Goal: Information Seeking & Learning: Learn about a topic

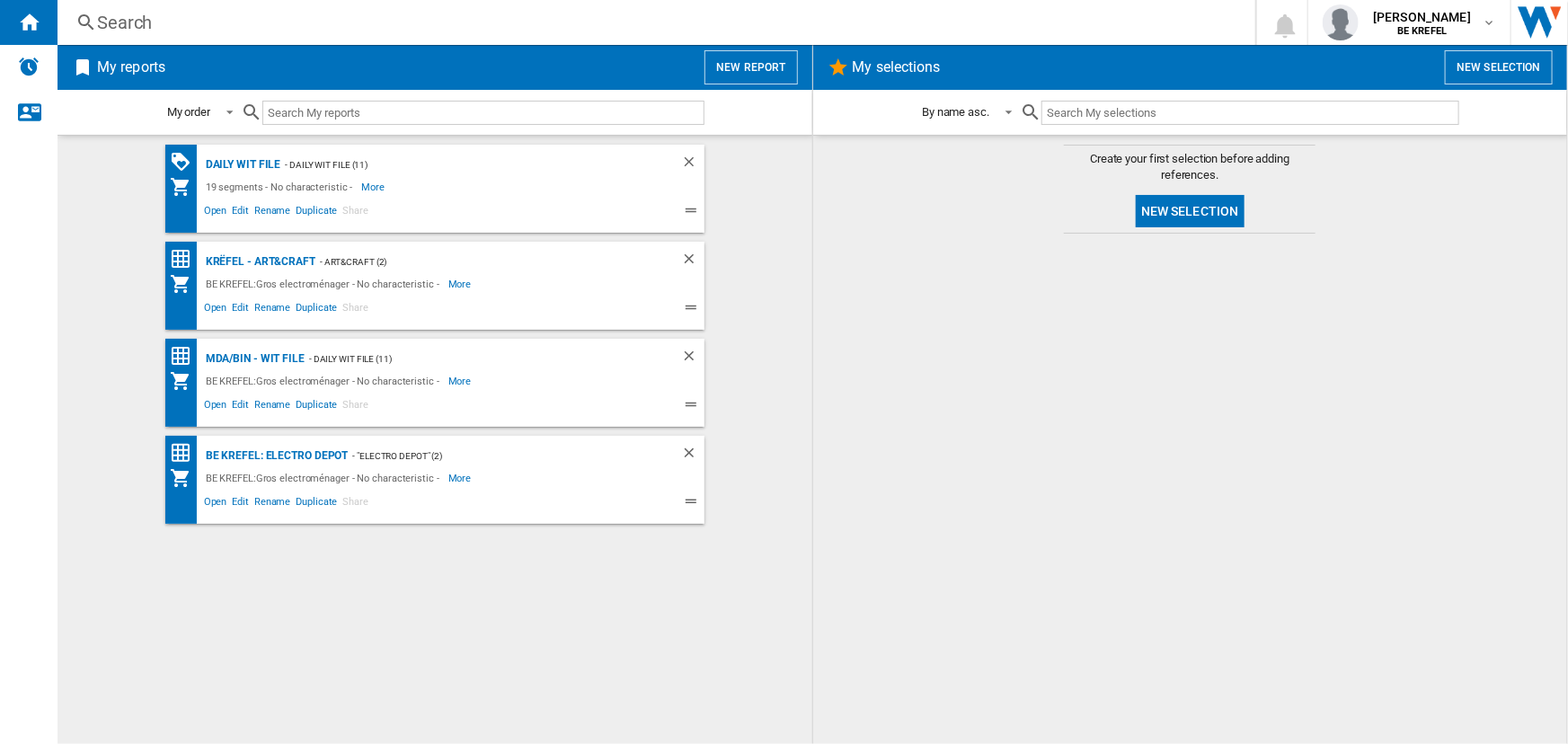
click at [276, 18] on div "Search" at bounding box center [652, 22] width 1111 height 25
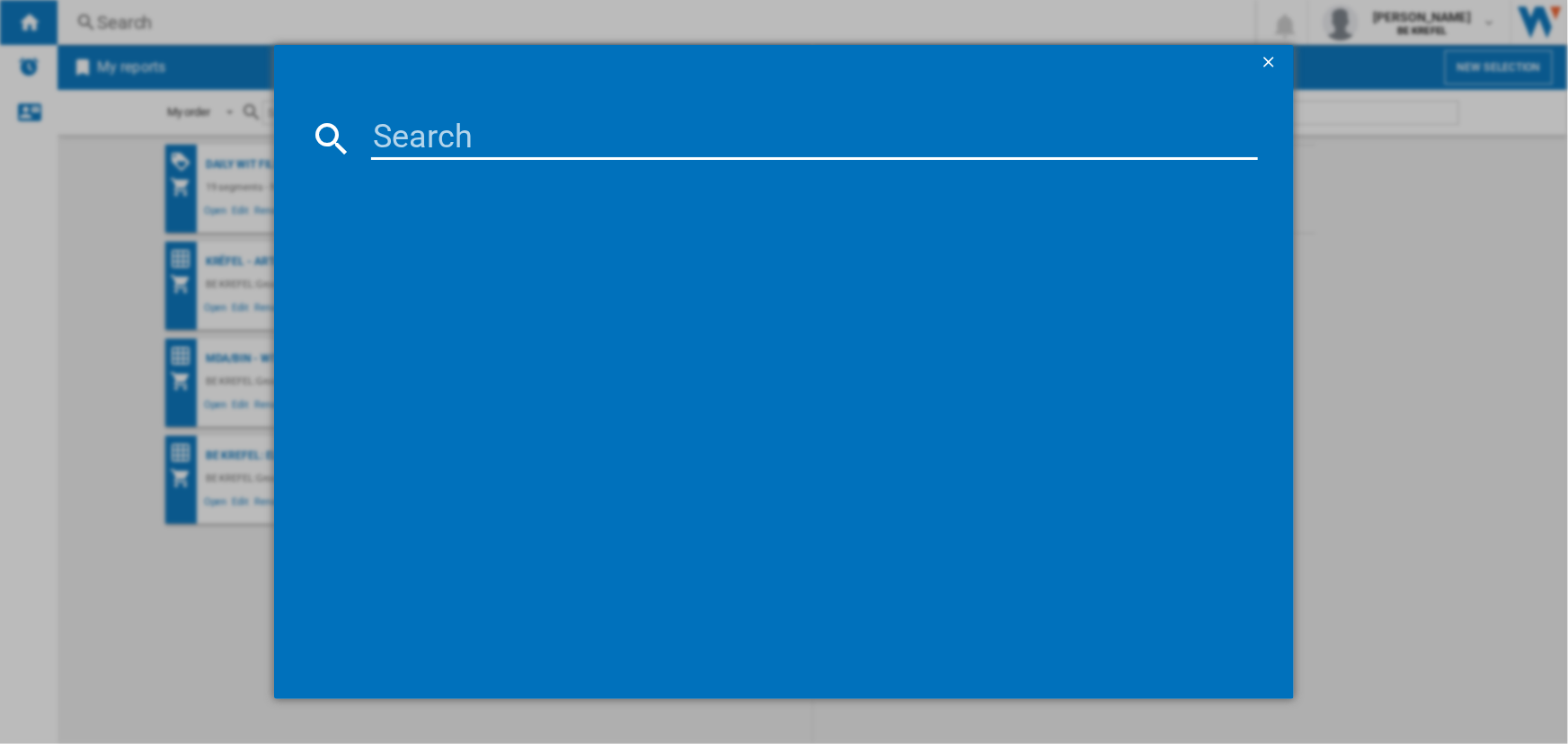
click at [401, 124] on input at bounding box center [814, 138] width 886 height 43
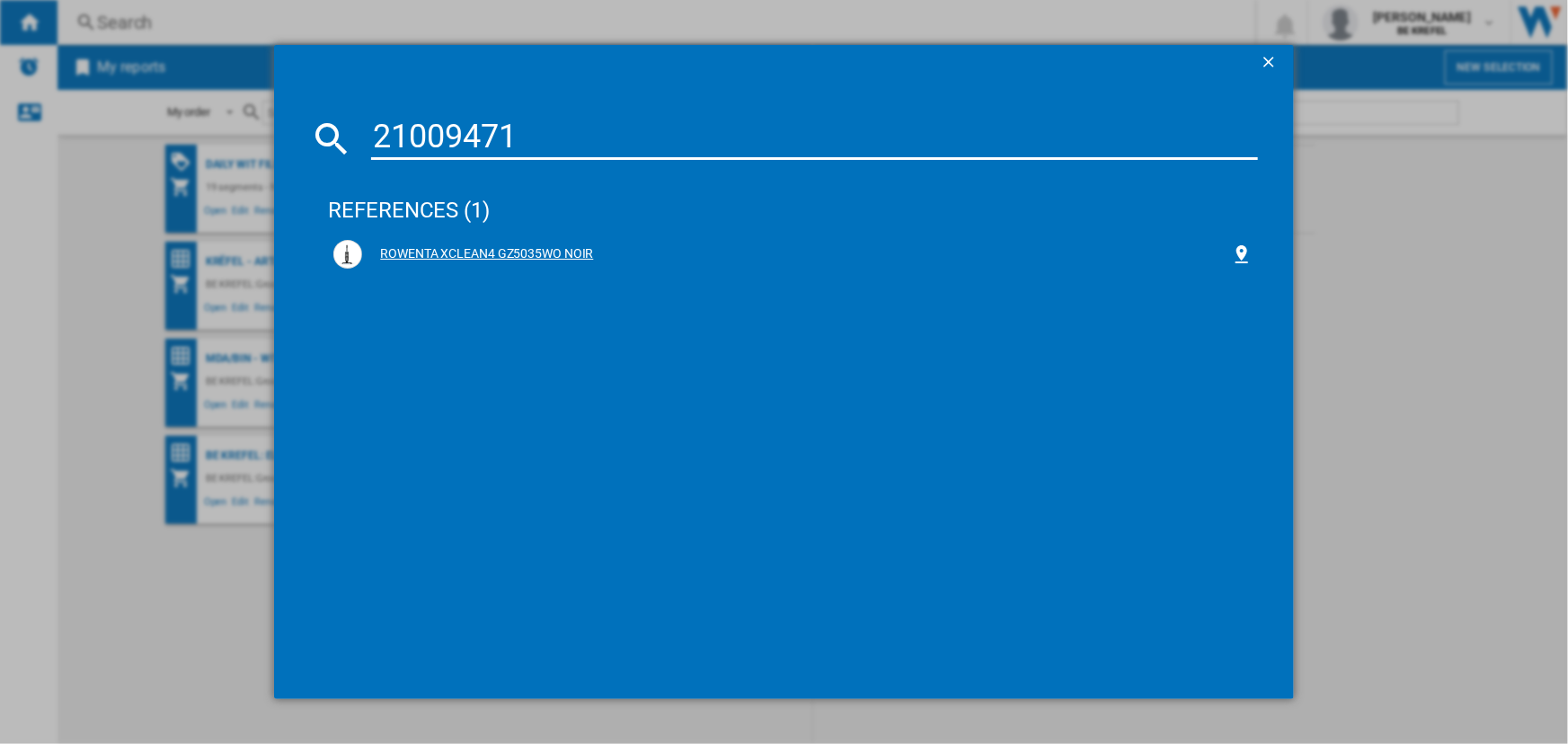
type input "21009471"
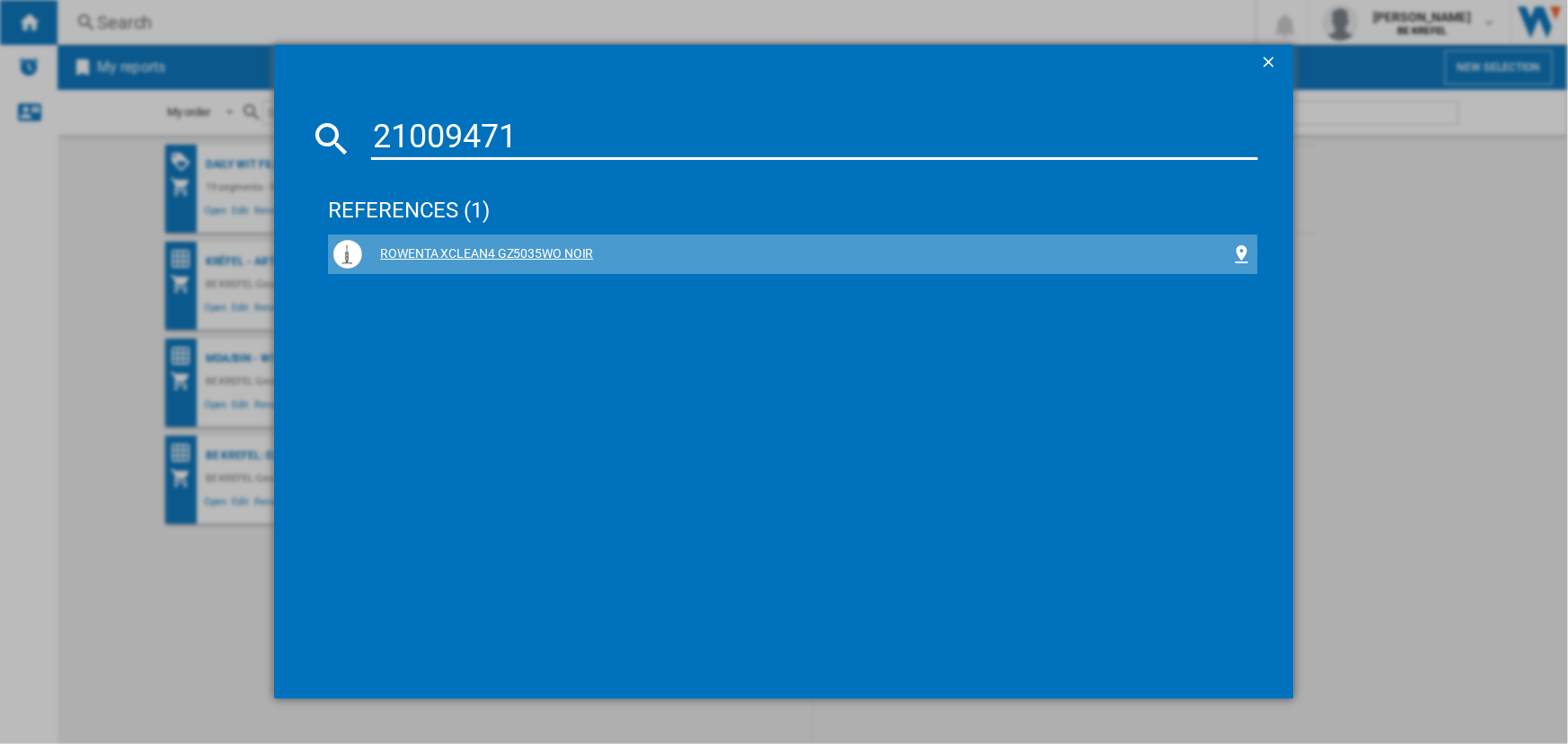
click at [448, 253] on div "ROWENTA XCLEAN4 GZ5035WO NOIR" at bounding box center [796, 254] width 868 height 18
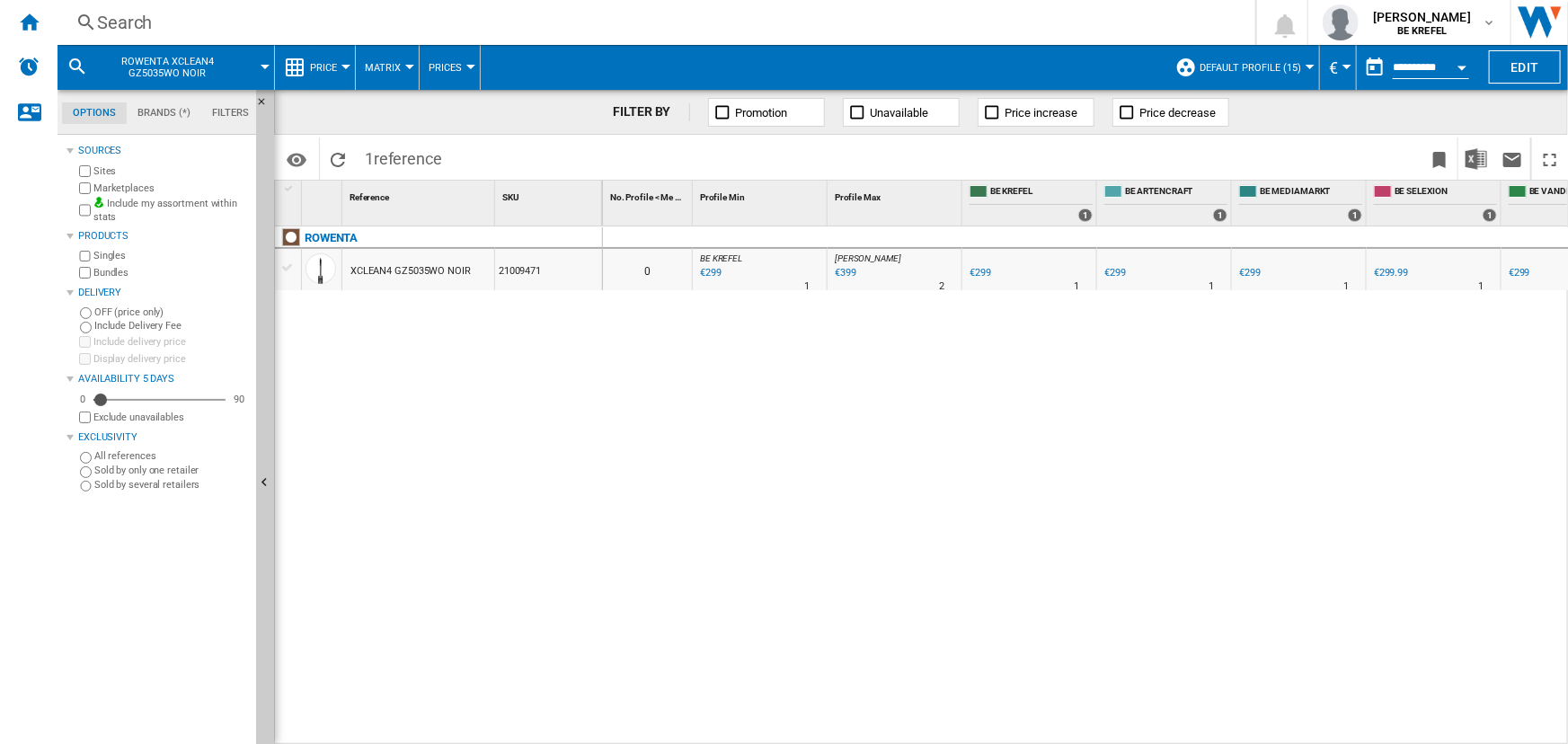
click at [327, 67] on span "Price" at bounding box center [324, 68] width 27 height 12
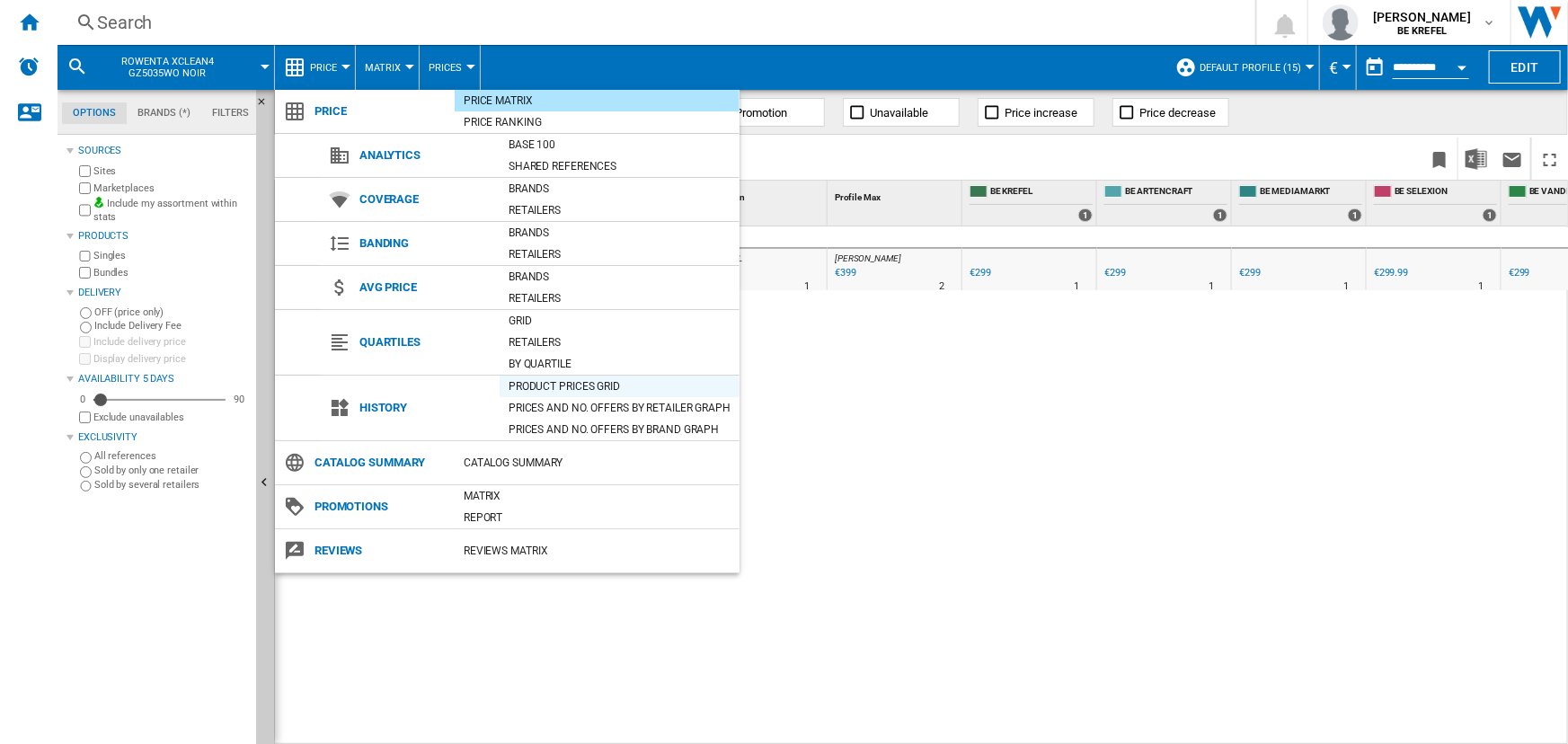
click at [567, 387] on div "Product prices grid" at bounding box center [619, 386] width 240 height 18
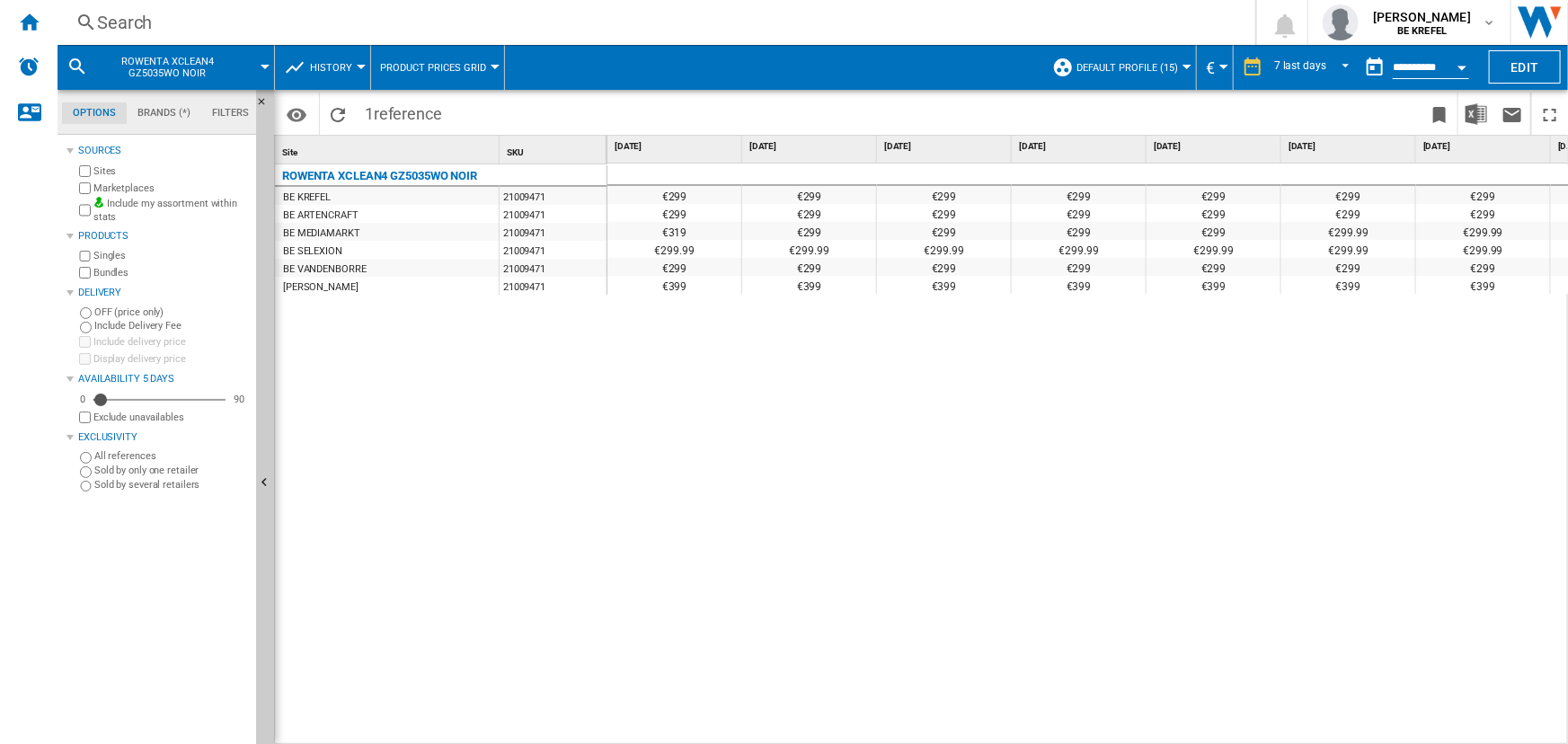
drag, startPoint x: 890, startPoint y: 735, endPoint x: 910, endPoint y: 737, distance: 20.1
click at [910, 737] on div "€299 €299 €299 €299 €299 €299 €299 €299 €299 €299 €299 €299 €299 €299 €299 €299…" at bounding box center [1089, 454] width 962 height 583
click at [449, 410] on div "ROWENTA XCLEAN4 GZ5035WO NOIR BE KREFEL 21009471 BE ARTENCRAFT 21009471 BE MEDI…" at bounding box center [441, 450] width 332 height 573
click at [415, 422] on div "ROWENTA XCLEAN4 GZ5035WO NOIR BE KREFEL 21009471 BE ARTENCRAFT 21009471 BE MEDI…" at bounding box center [441, 450] width 332 height 573
click at [685, 213] on div "€299" at bounding box center [675, 213] width 134 height 18
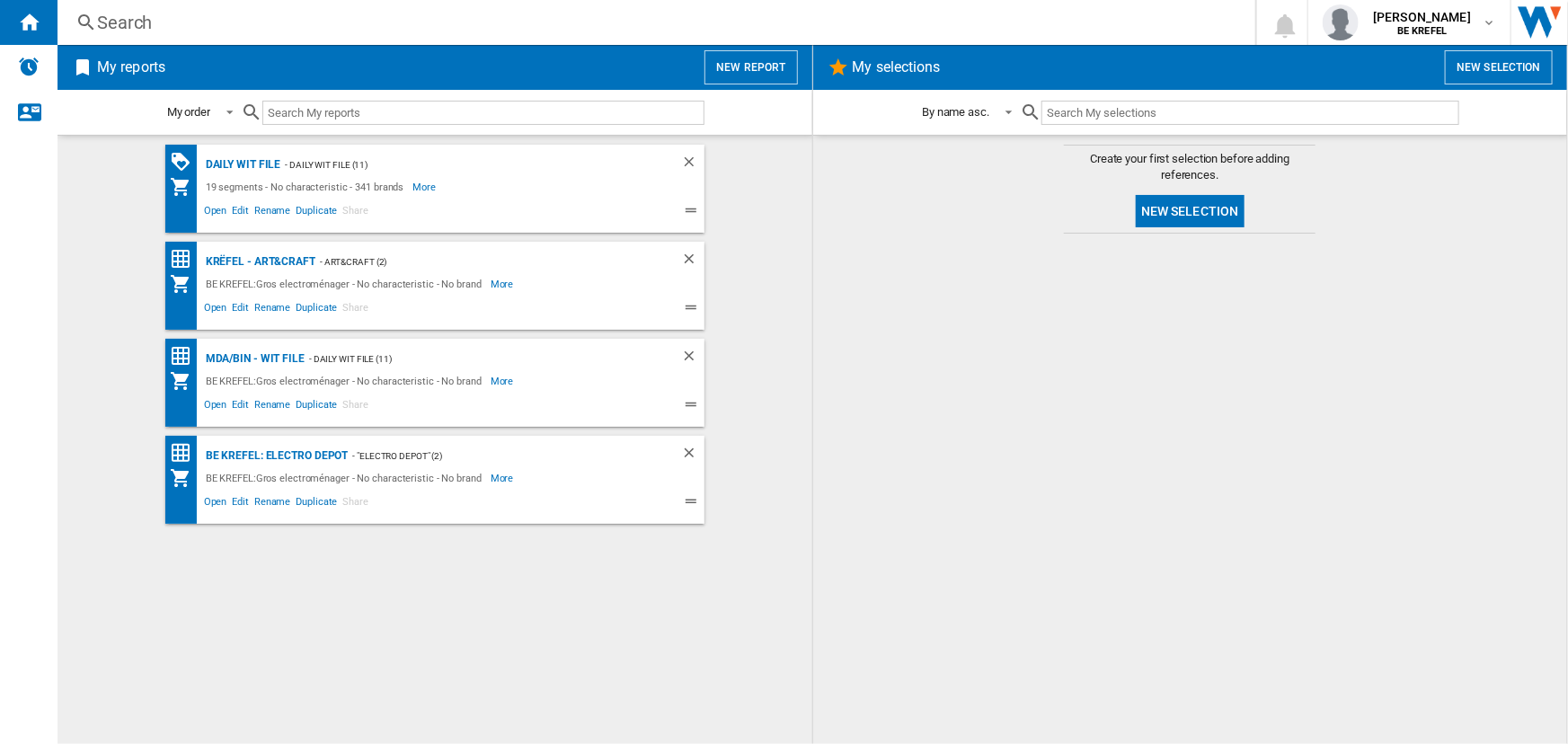
click at [200, 30] on div "Search" at bounding box center [652, 22] width 1111 height 25
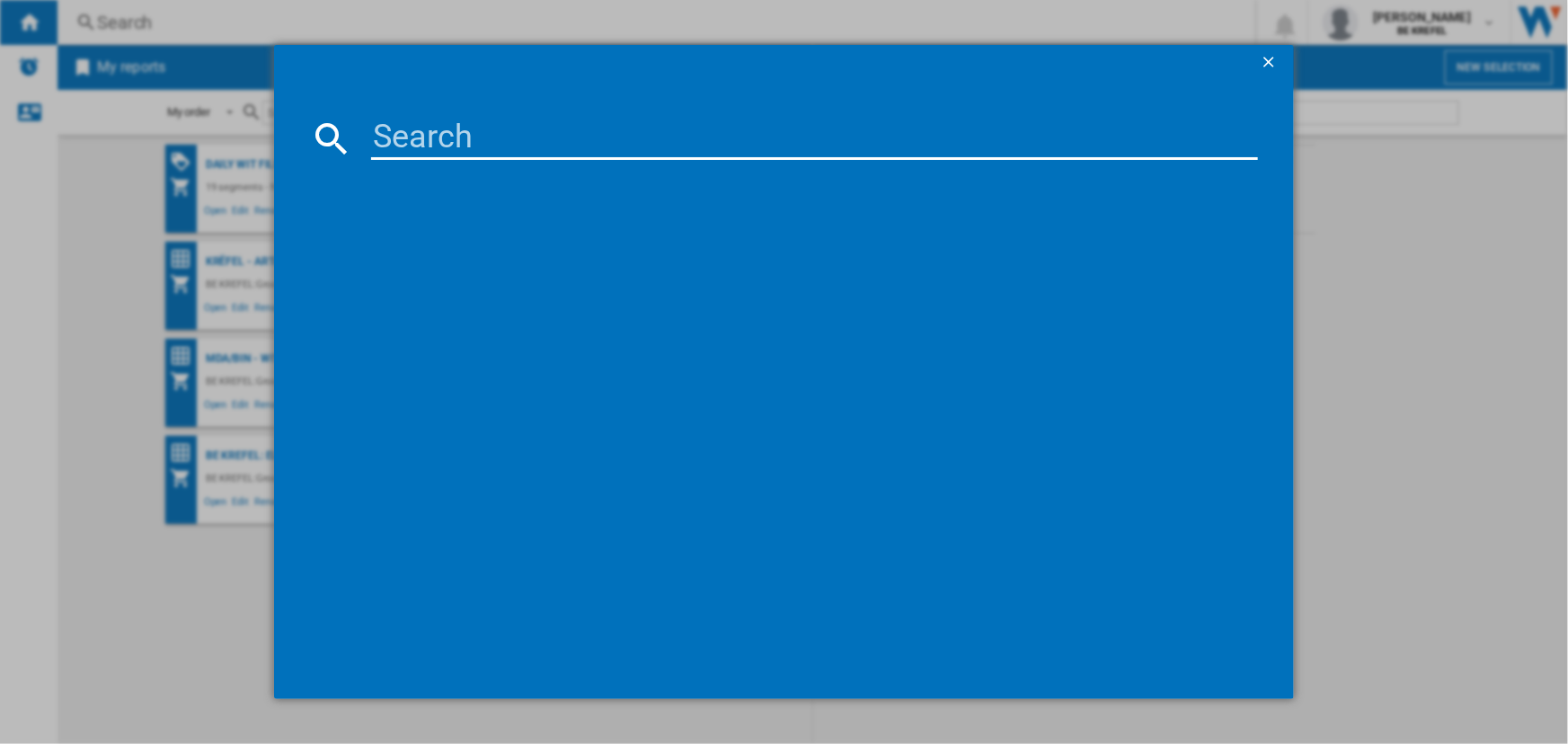
click at [494, 166] on md-dialog-content at bounding box center [784, 390] width 1019 height 620
click at [484, 144] on input at bounding box center [814, 138] width 886 height 43
type input "21002559"
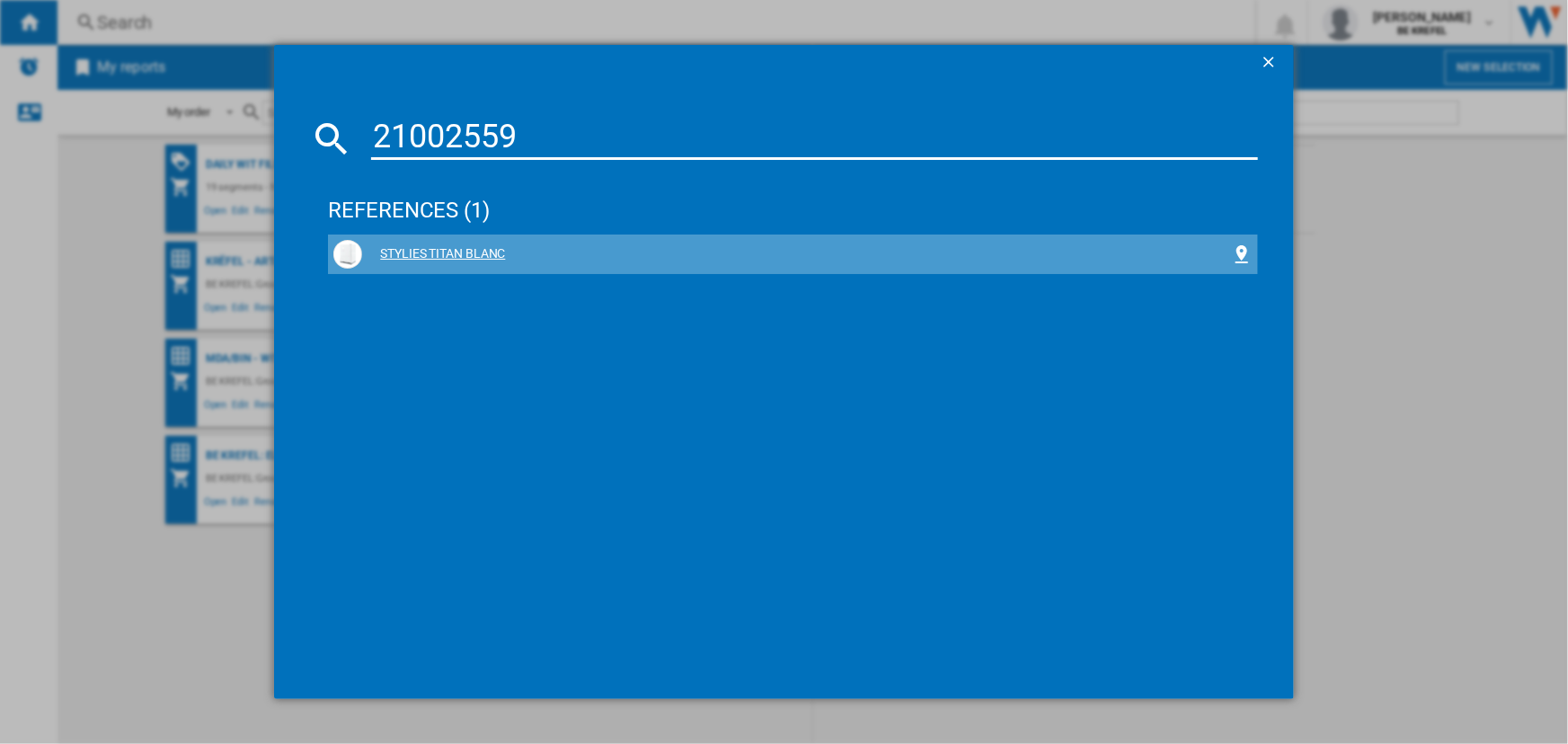
click at [458, 246] on div "STYLIES TITAN BLANC" at bounding box center [796, 254] width 868 height 18
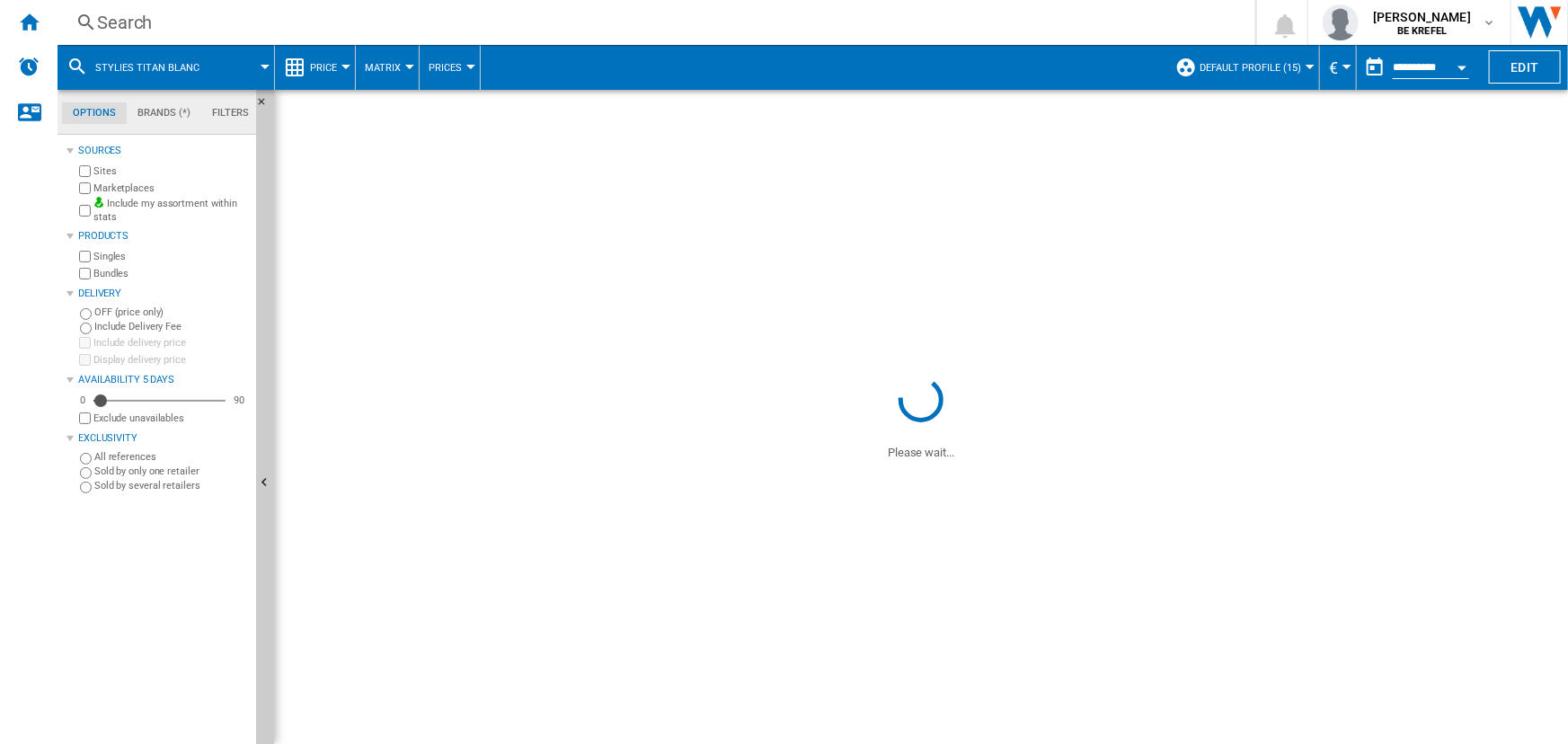
click at [356, 69] on md-menu "Matrix Matrix Ranking" at bounding box center [388, 67] width 64 height 45
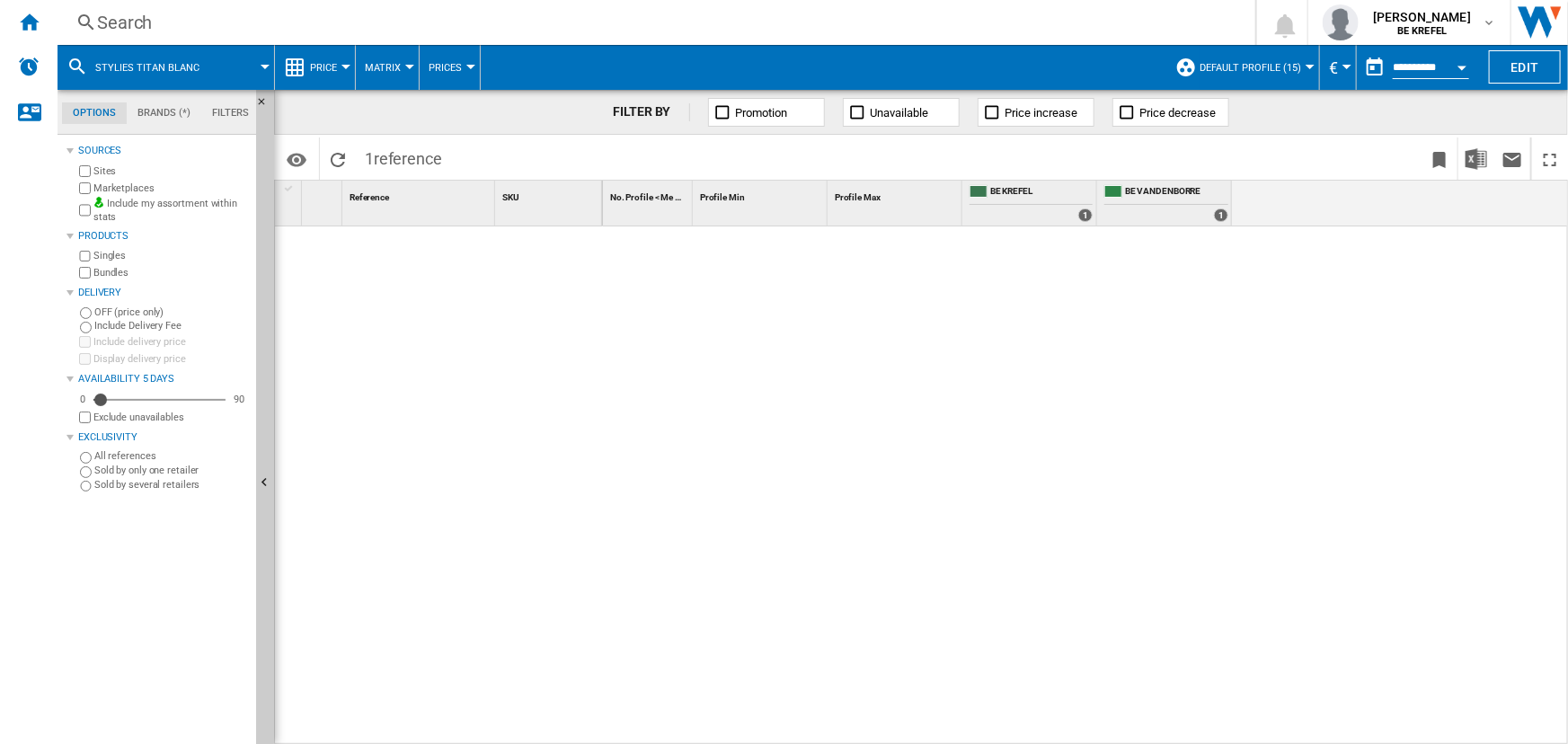
click at [350, 62] on md-menu "Price Price Price Matrix Price Ranking Analytics Base 100 Shared references Cov…" at bounding box center [315, 67] width 81 height 45
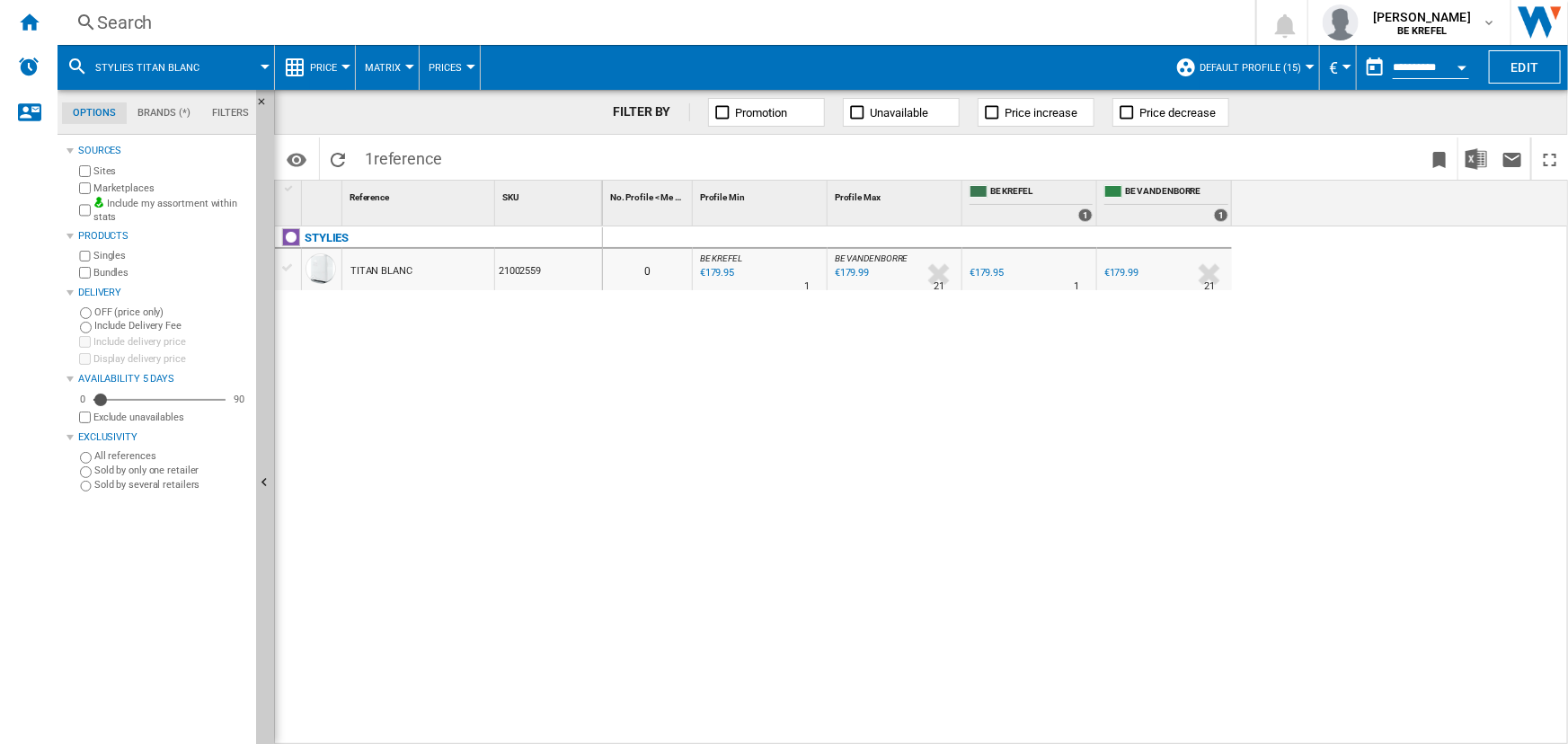
click at [344, 68] on div at bounding box center [345, 67] width 9 height 5
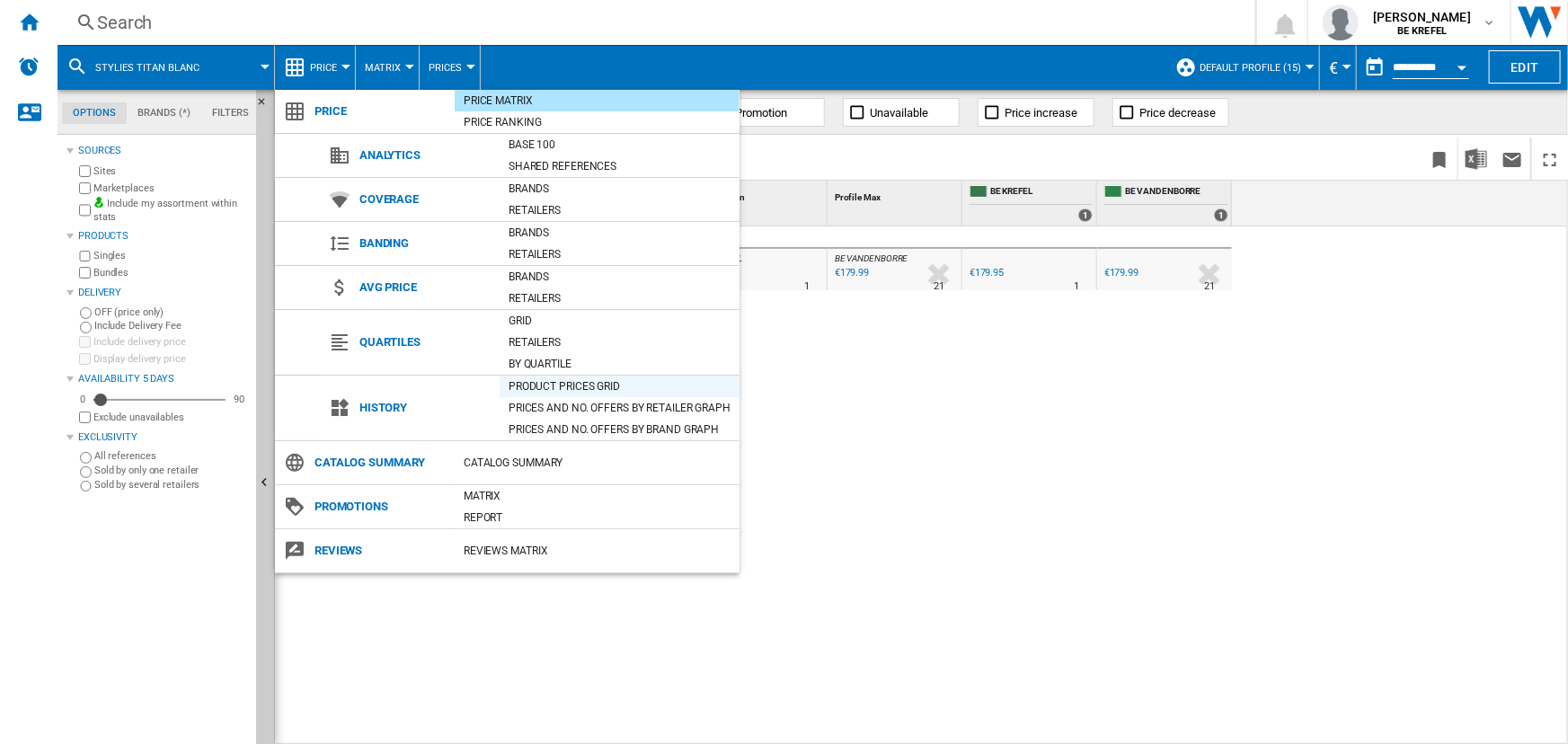
click at [529, 384] on div "Product prices grid" at bounding box center [619, 386] width 240 height 18
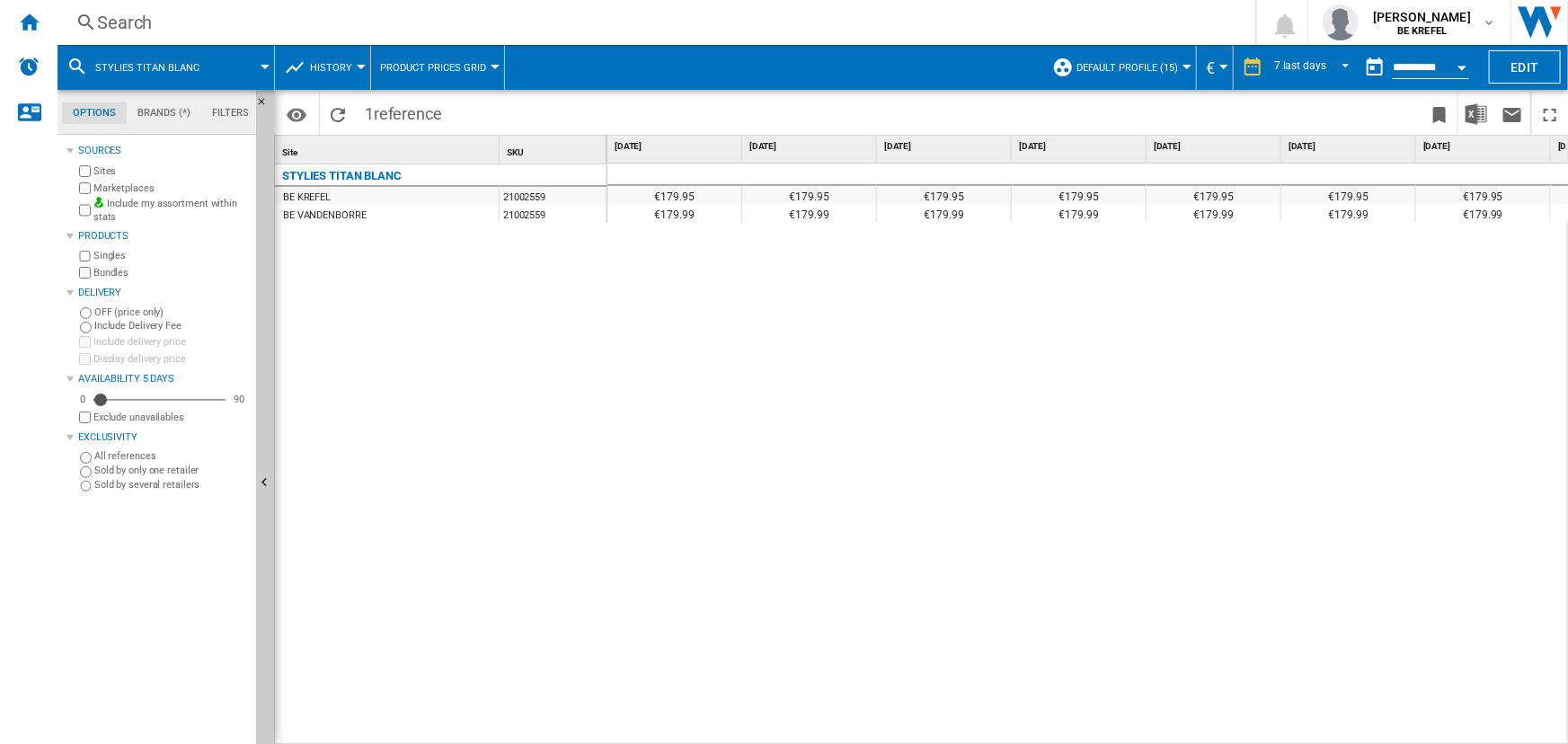
scroll to position [0, 116]
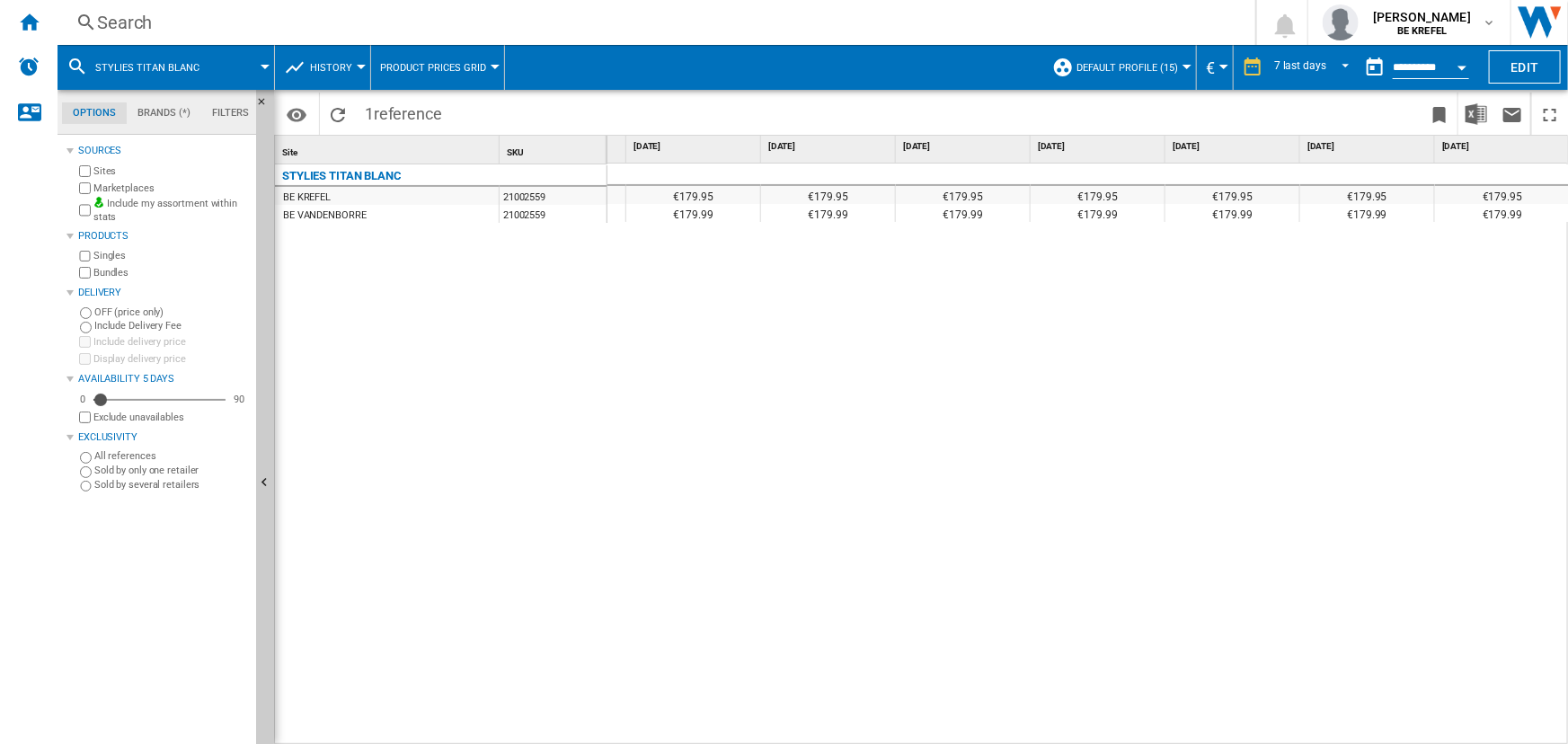
click at [711, 395] on div "€179.95 €179.95 €179.95 €179.95 €179.95 €179.95 €179.95 €179.95 €179.99 €179.99…" at bounding box center [1089, 454] width 962 height 583
